Goal: Information Seeking & Learning: Learn about a topic

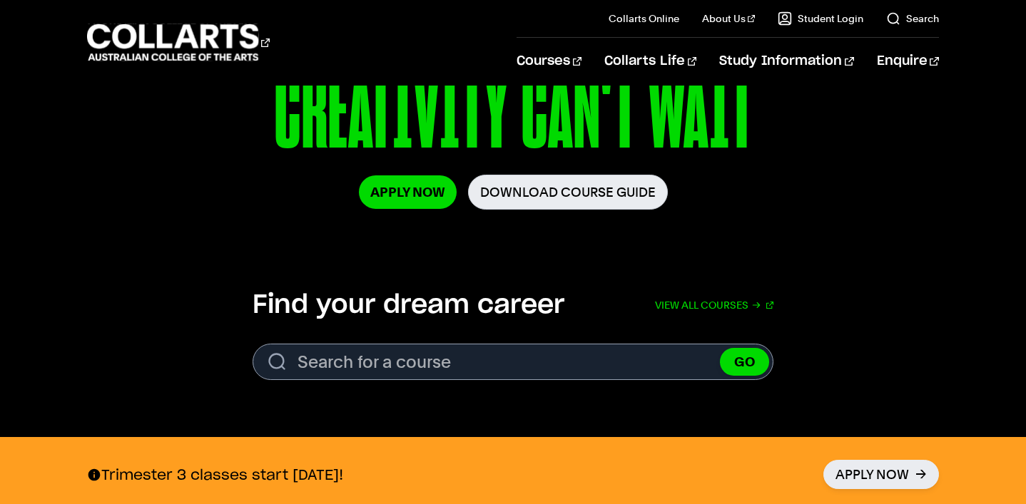
scroll to position [280, 0]
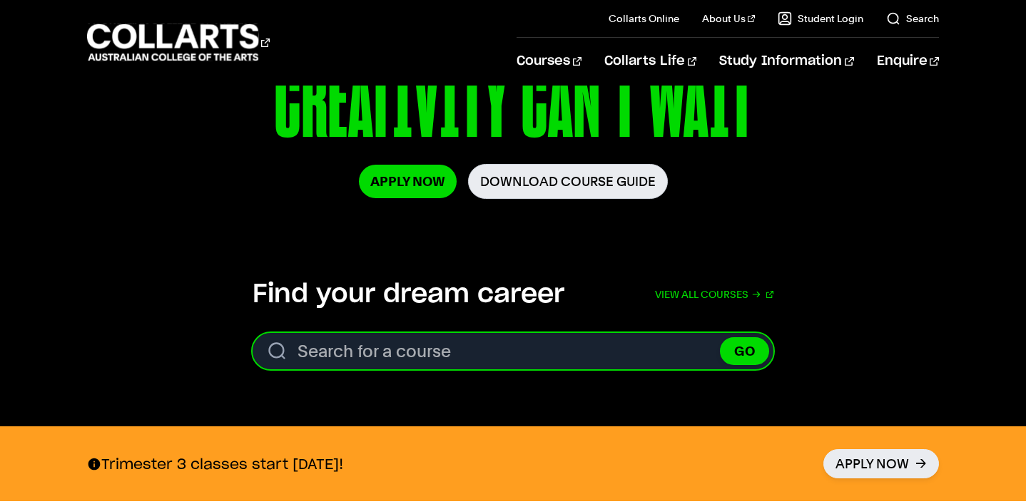
click at [518, 365] on input "Search for a course" at bounding box center [513, 351] width 521 height 36
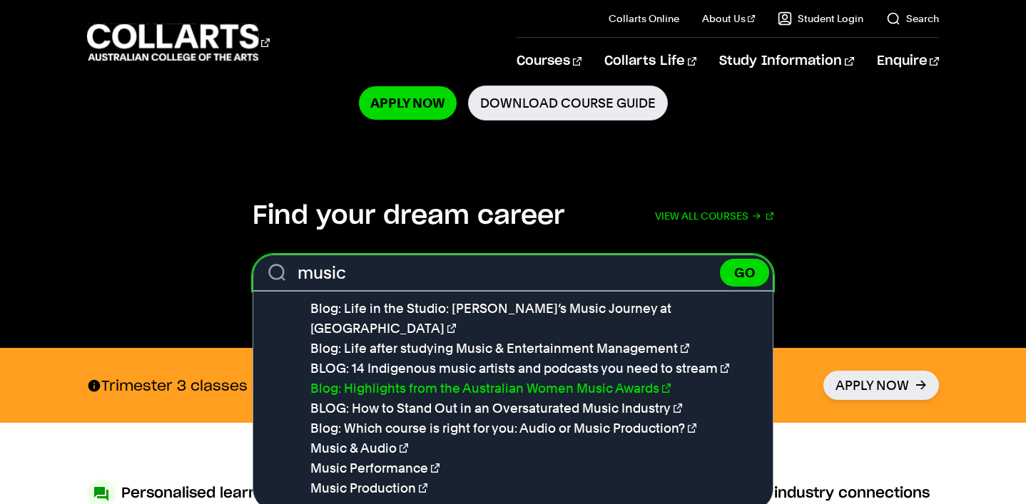
scroll to position [404, 0]
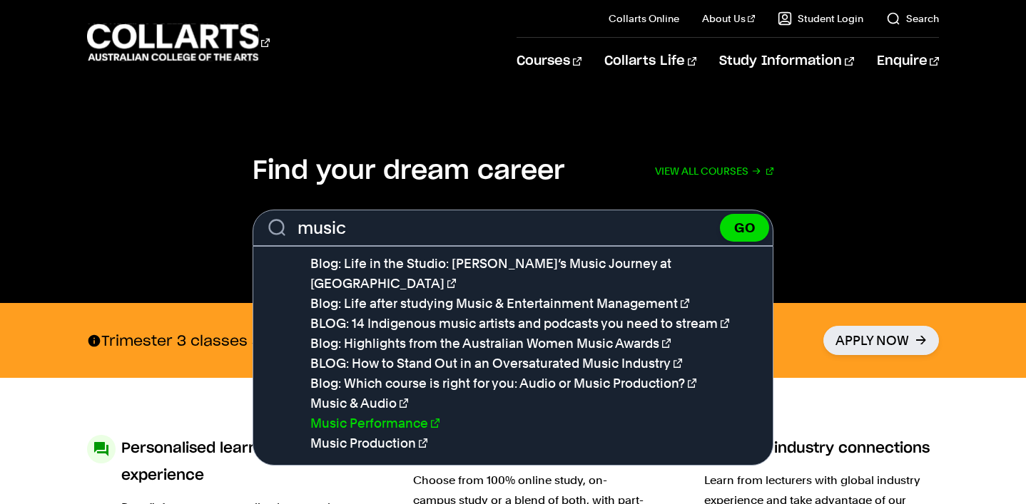
click at [387, 416] on link "Music Performance" at bounding box center [374, 423] width 129 height 15
type input "Music Performance"
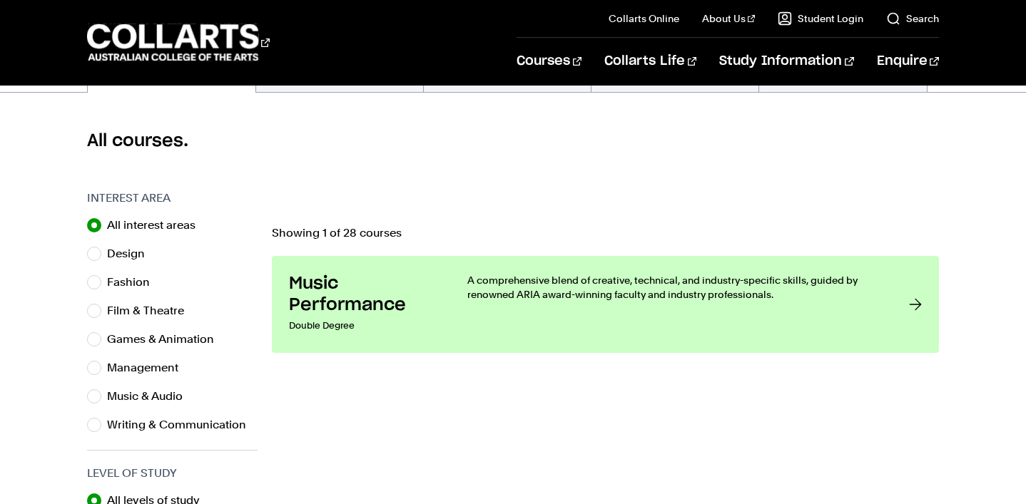
scroll to position [363, 0]
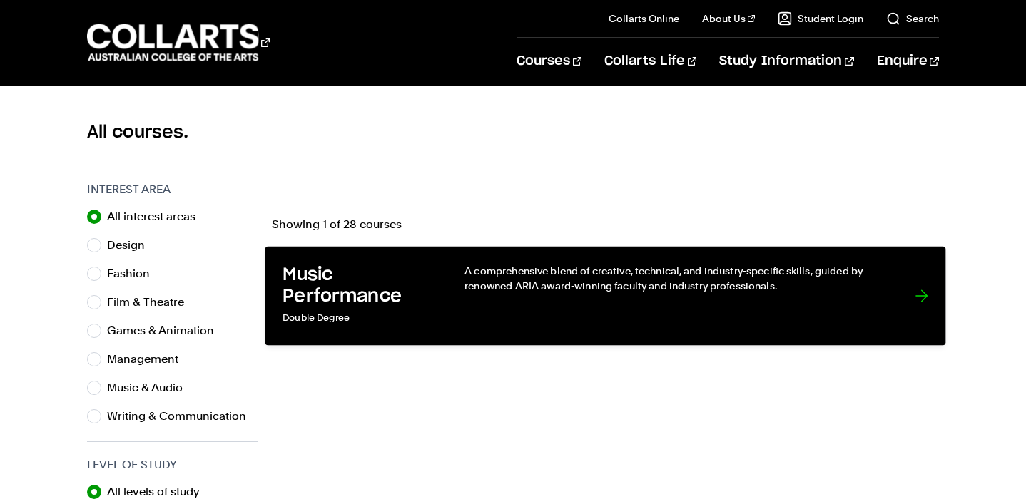
click at [537, 322] on div "A comprehensive blend of creative, technical, and industry-specific skills, gui…" at bounding box center [675, 296] width 421 height 64
click at [920, 292] on div at bounding box center [921, 296] width 13 height 64
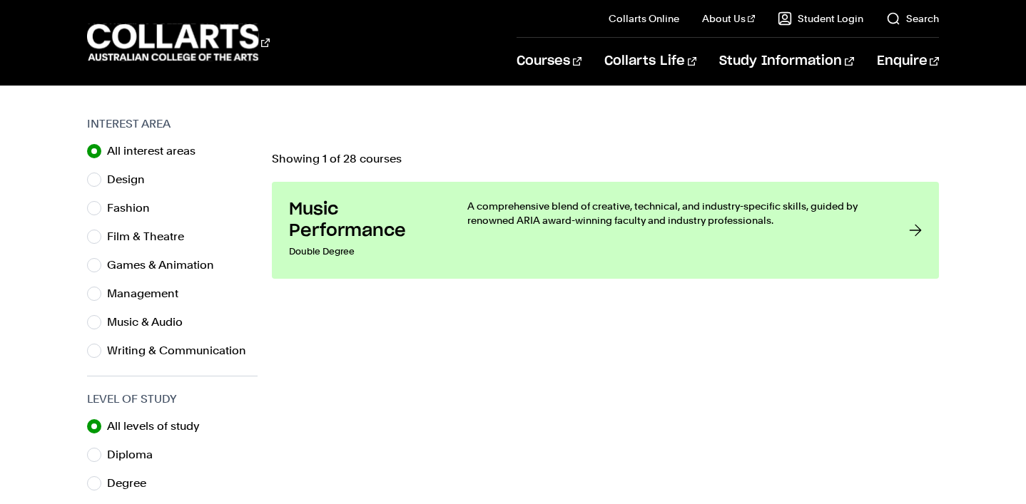
scroll to position [465, 0]
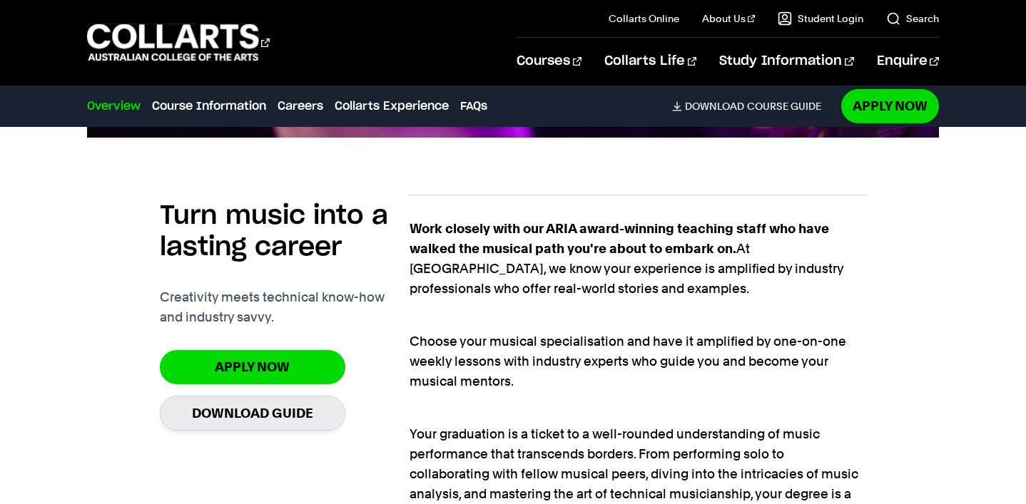
scroll to position [903, 0]
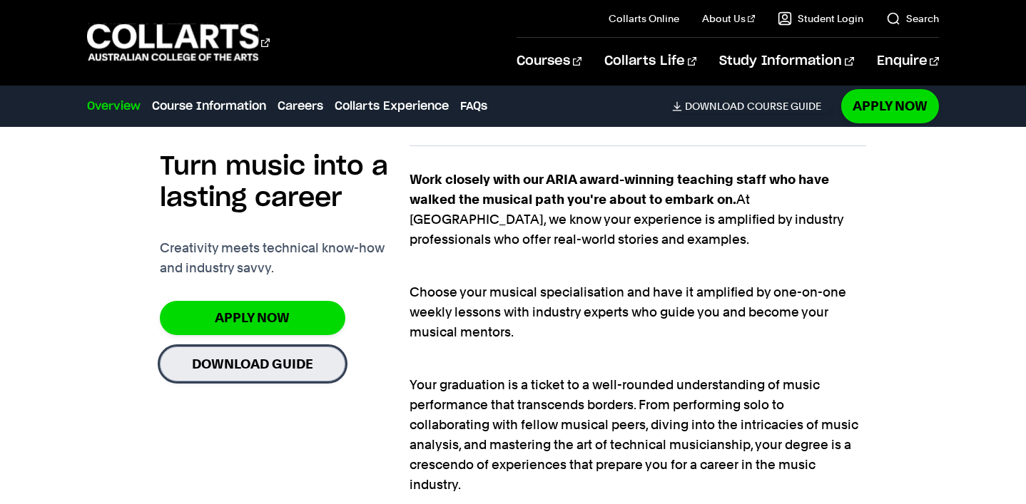
click at [277, 362] on link "Download Guide" at bounding box center [253, 364] width 186 height 35
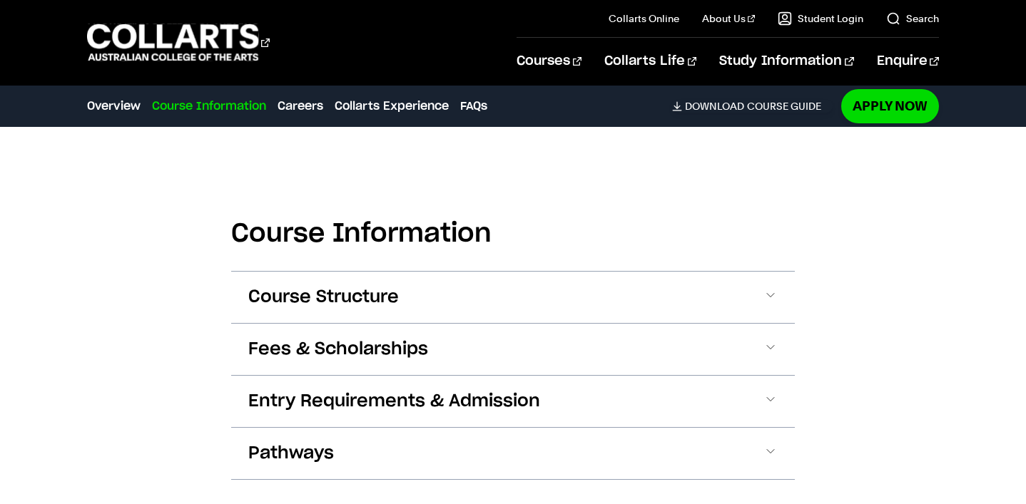
scroll to position [1290, 0]
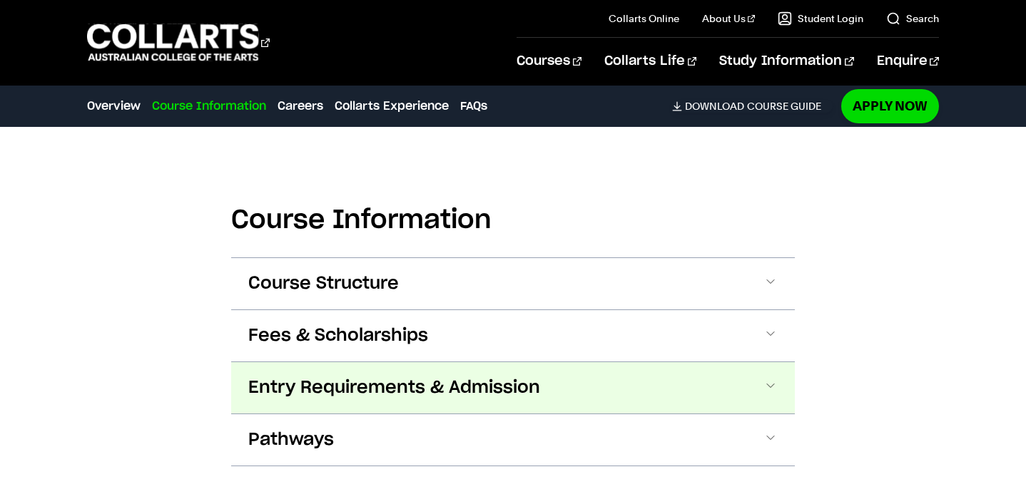
click at [654, 369] on button "Entry Requirements & Admission" at bounding box center [513, 387] width 564 height 51
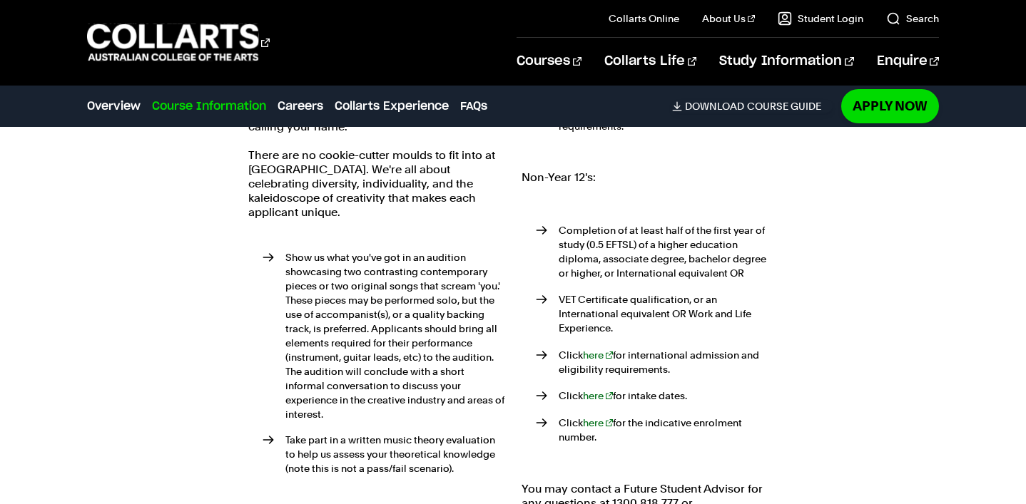
scroll to position [1702, 0]
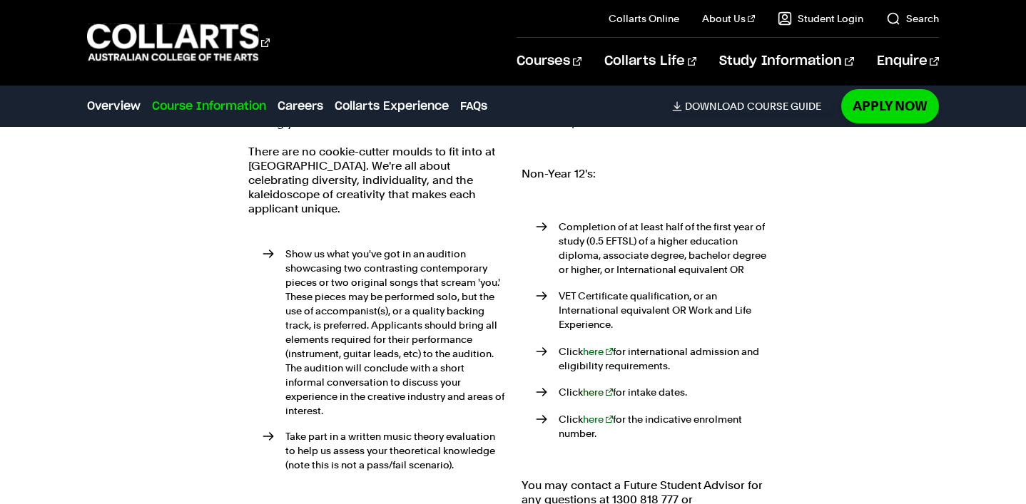
click at [594, 387] on link "here" at bounding box center [598, 392] width 30 height 11
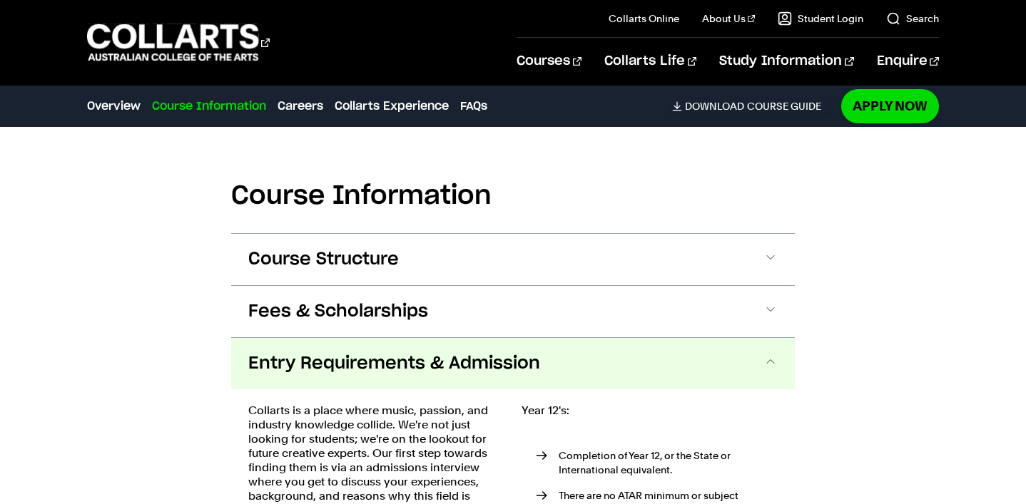
scroll to position [1463, 0]
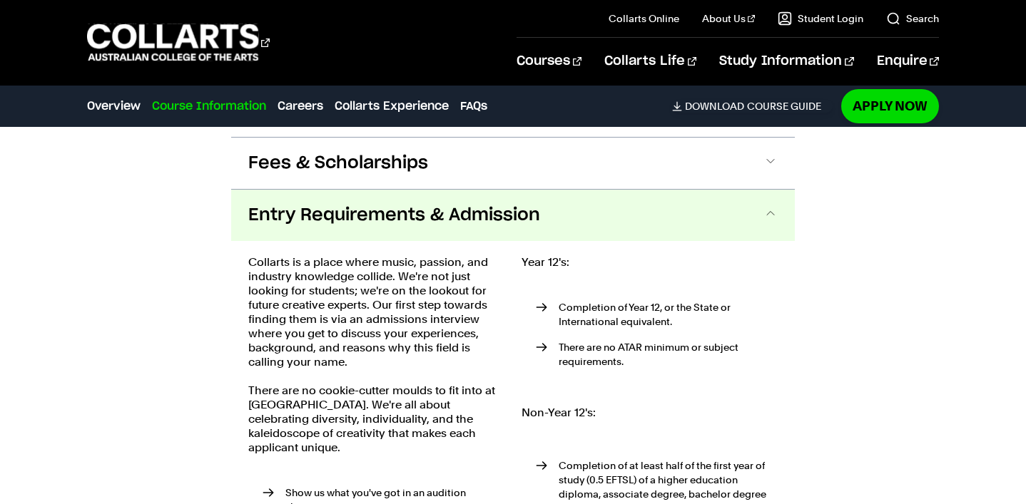
click at [539, 208] on button "Entry Requirements & Admission" at bounding box center [513, 215] width 564 height 51
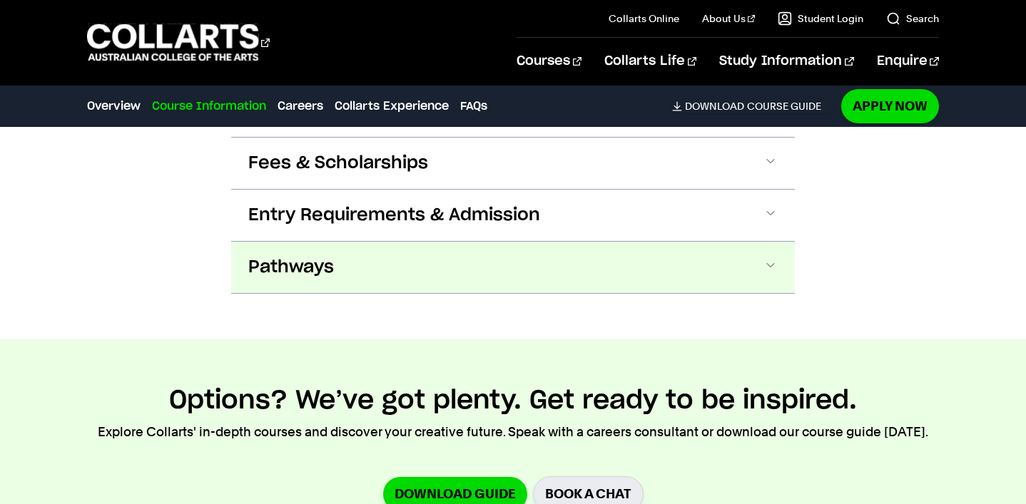
click at [544, 242] on button "Pathways" at bounding box center [513, 267] width 564 height 51
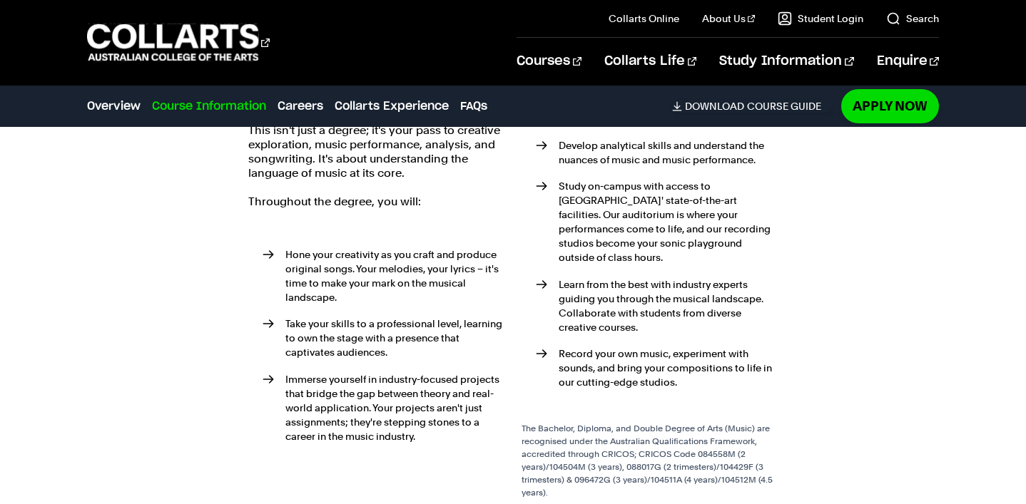
scroll to position [1717, 0]
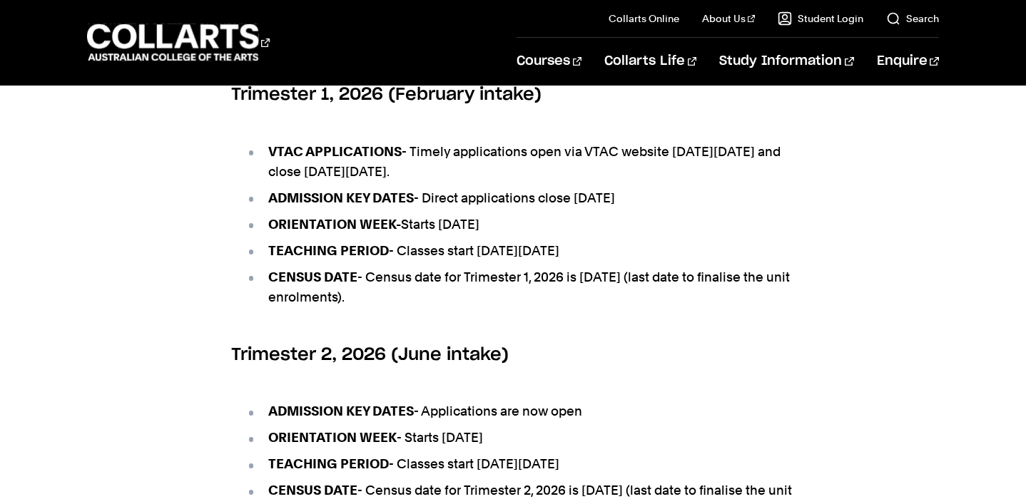
scroll to position [826, 0]
